Goal: Communication & Community: Ask a question

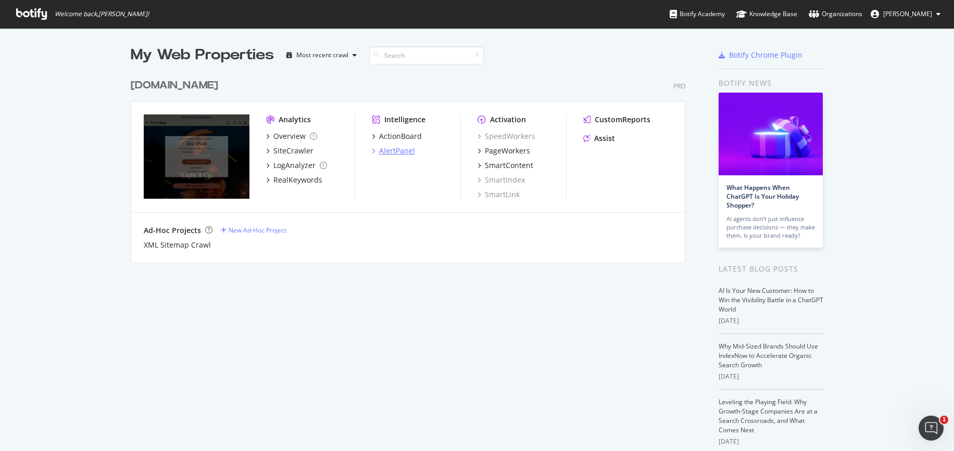
click at [395, 152] on div "AlertPanel" at bounding box center [397, 151] width 36 height 10
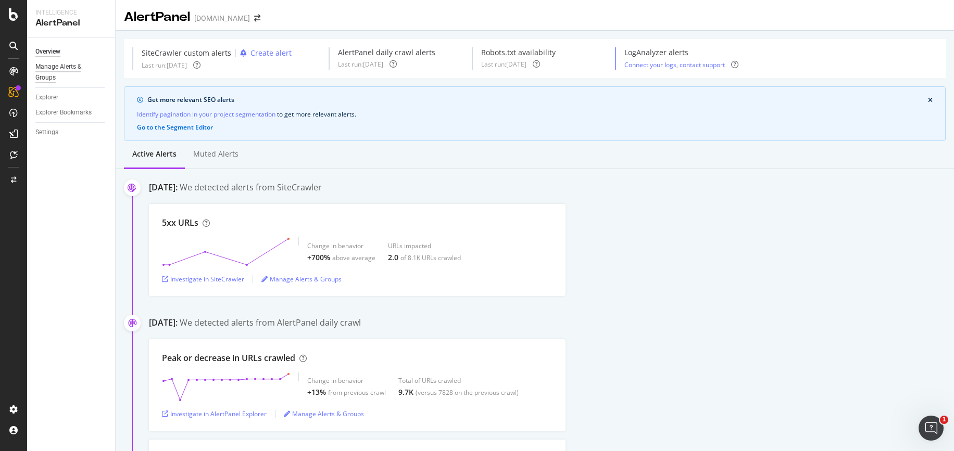
click at [53, 66] on div "Manage Alerts & Groups" at bounding box center [66, 72] width 62 height 22
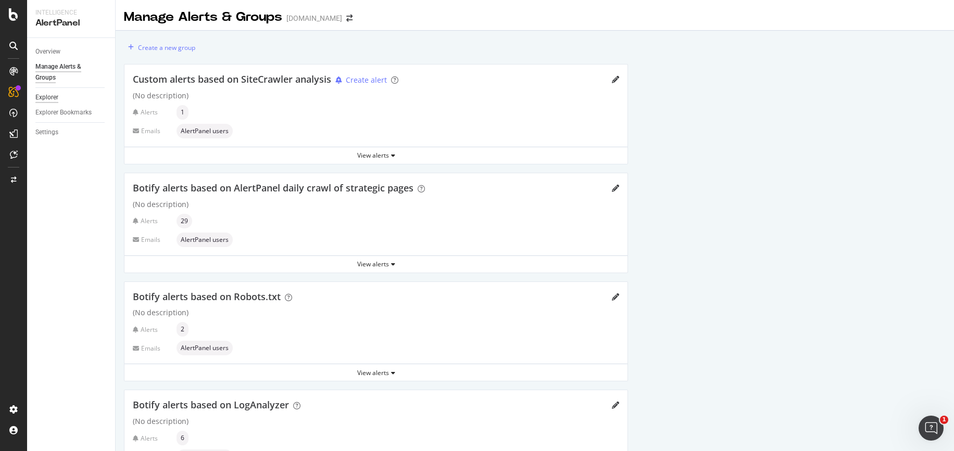
click at [49, 98] on div "Explorer" at bounding box center [46, 97] width 23 height 11
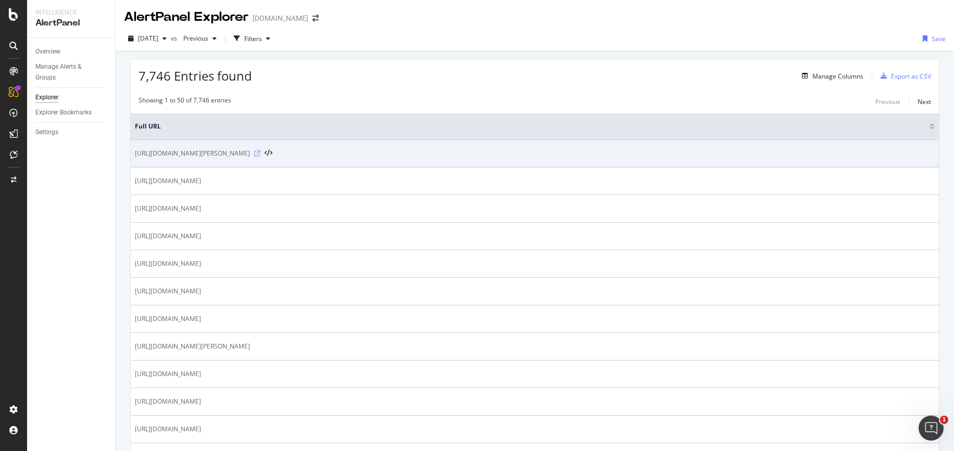
click at [260, 155] on icon at bounding box center [257, 153] width 6 height 6
click at [260, 153] on icon at bounding box center [257, 153] width 6 height 6
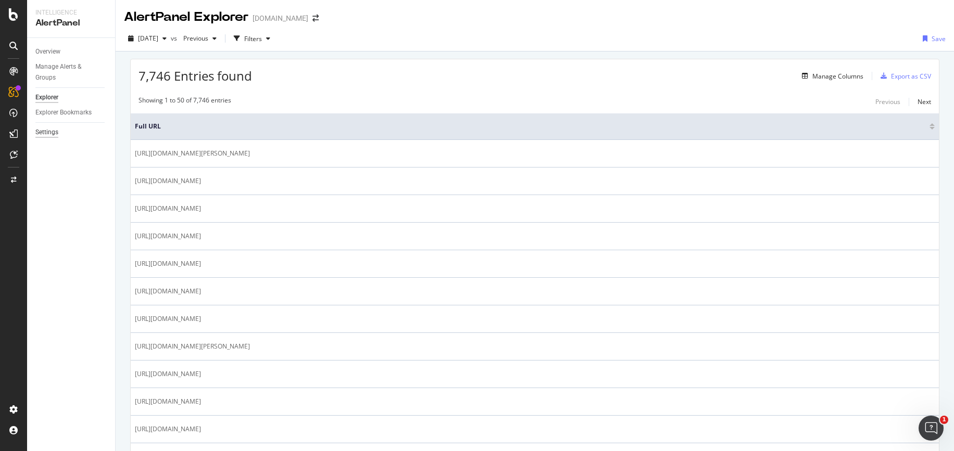
click at [58, 129] on div "Settings" at bounding box center [46, 132] width 23 height 11
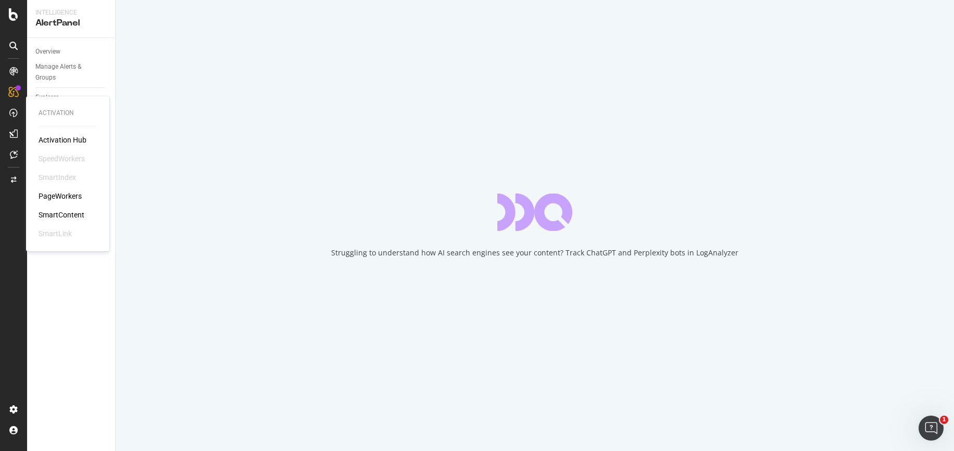
select select "02"
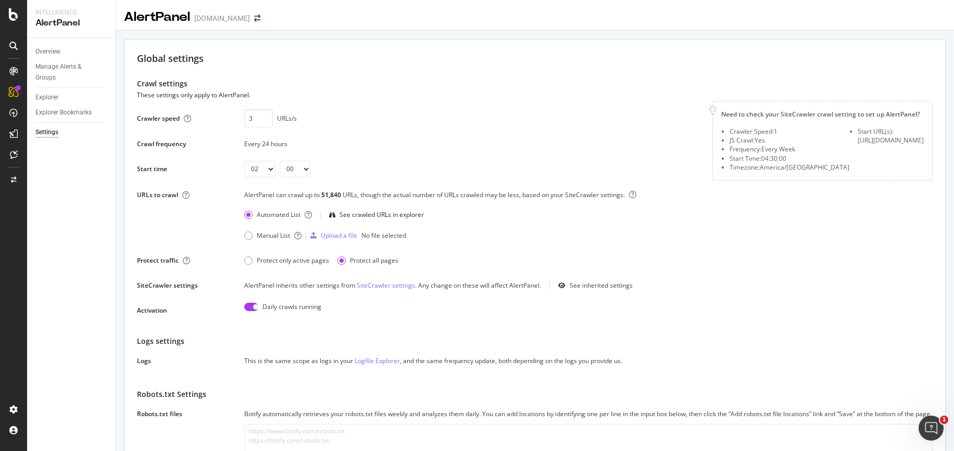
click at [7, 71] on div at bounding box center [13, 71] width 17 height 17
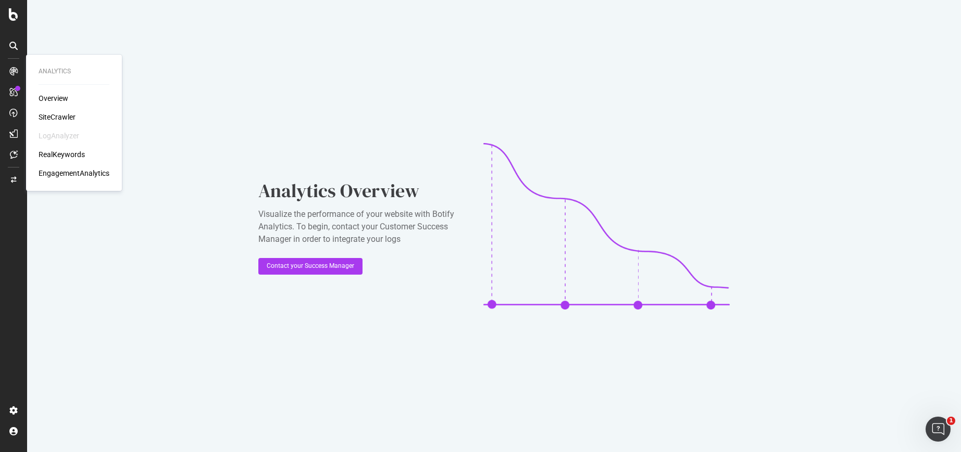
click at [60, 71] on div "Analytics" at bounding box center [74, 71] width 71 height 9
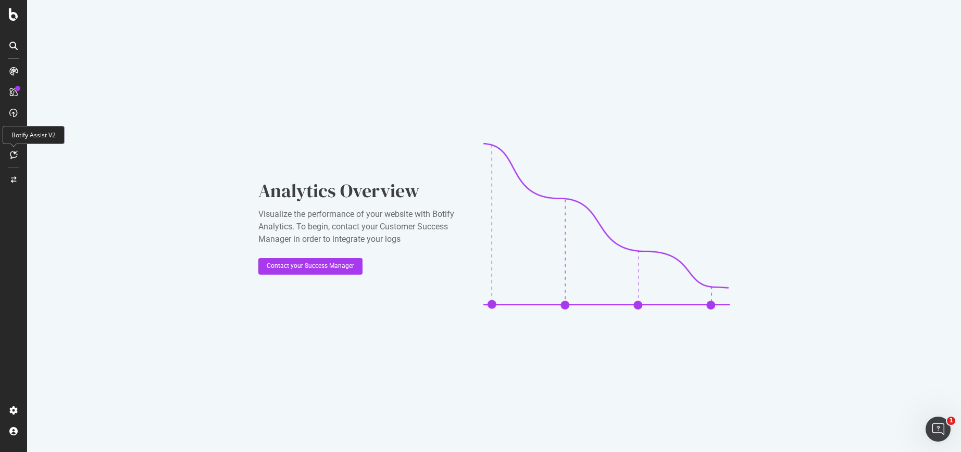
click at [8, 149] on div at bounding box center [13, 154] width 17 height 17
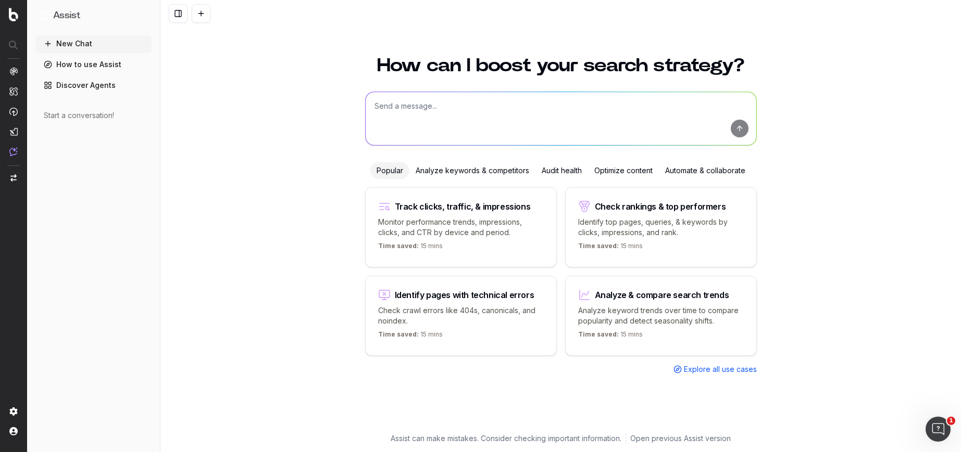
click at [457, 220] on p "Monitor performance trends, impressions, clicks, and CTR by device and period." at bounding box center [461, 227] width 166 height 21
type textarea "Change in clicks/CTR/impressions over last 28 days vs last (branded vs non-bran…"
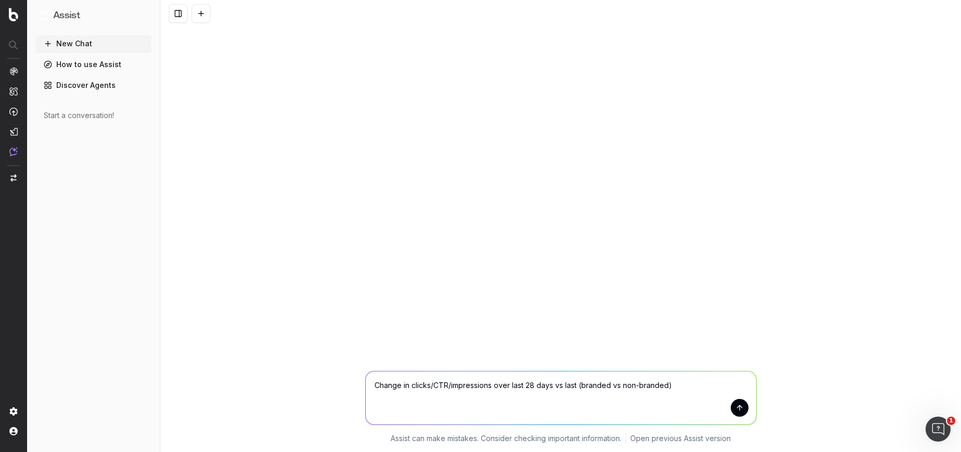
click at [737, 406] on button "submit" at bounding box center [739, 408] width 18 height 18
